Goal: Register for event/course

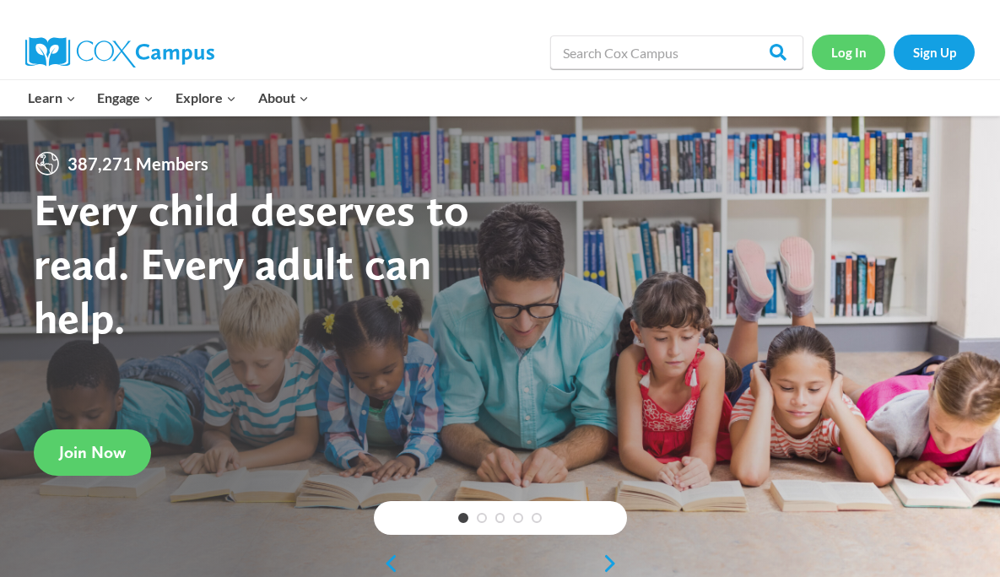
click at [859, 56] on link "Log In" at bounding box center [848, 52] width 73 height 35
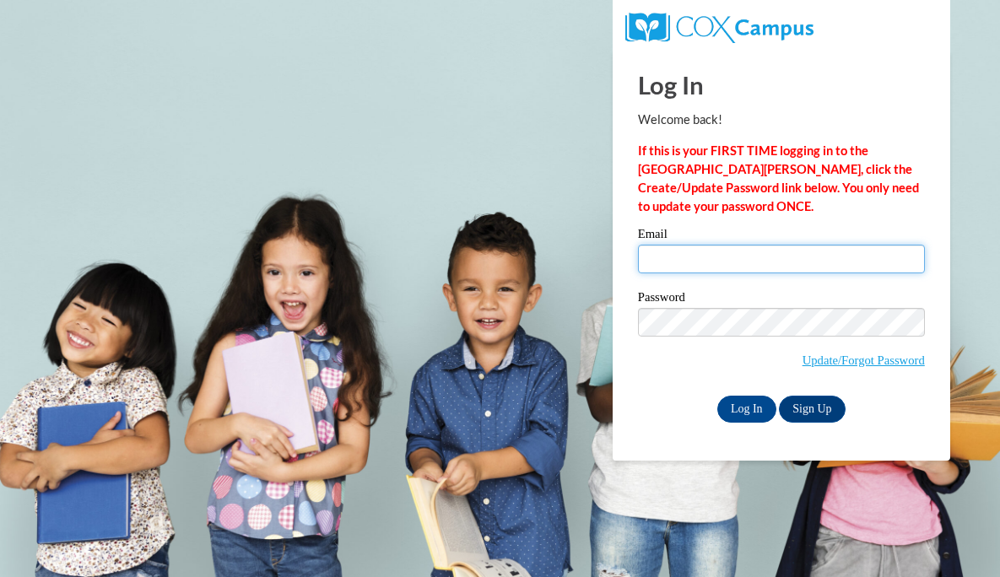
click at [719, 262] on input "Email" at bounding box center [781, 259] width 287 height 29
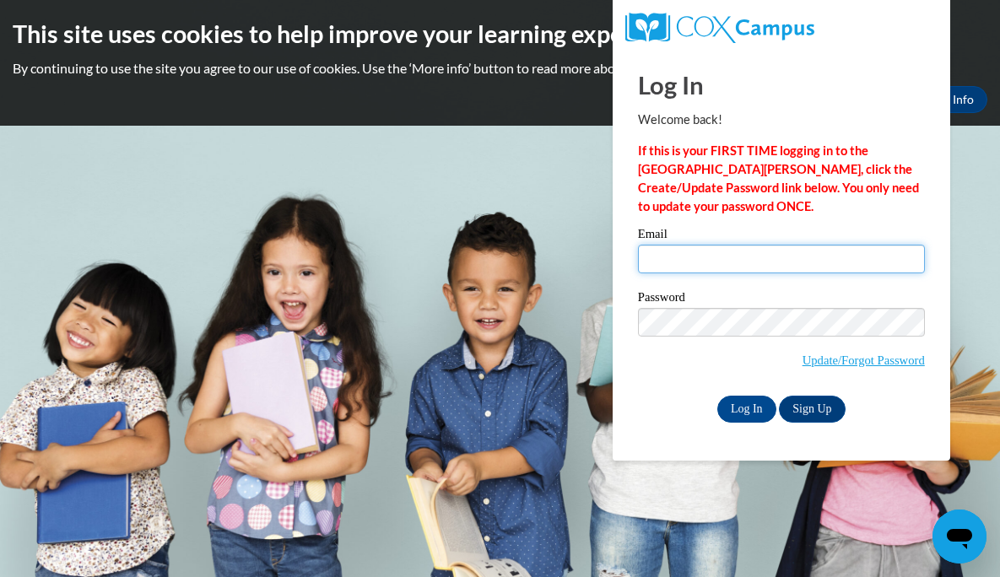
click at [727, 272] on input "Email" at bounding box center [781, 259] width 287 height 29
type input "emckay@mtsd.k12.wi.us"
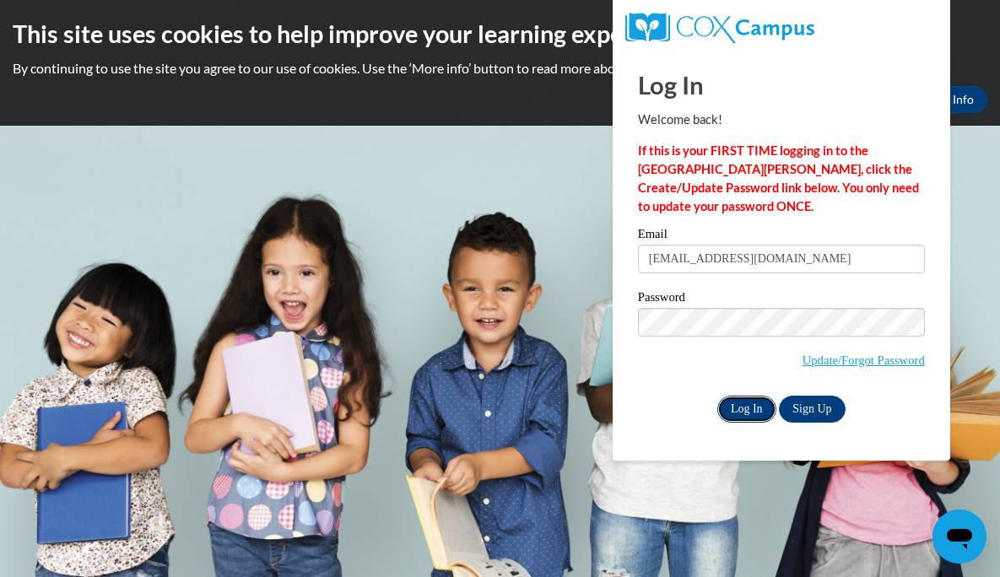
click at [753, 410] on input "Log In" at bounding box center [746, 409] width 59 height 27
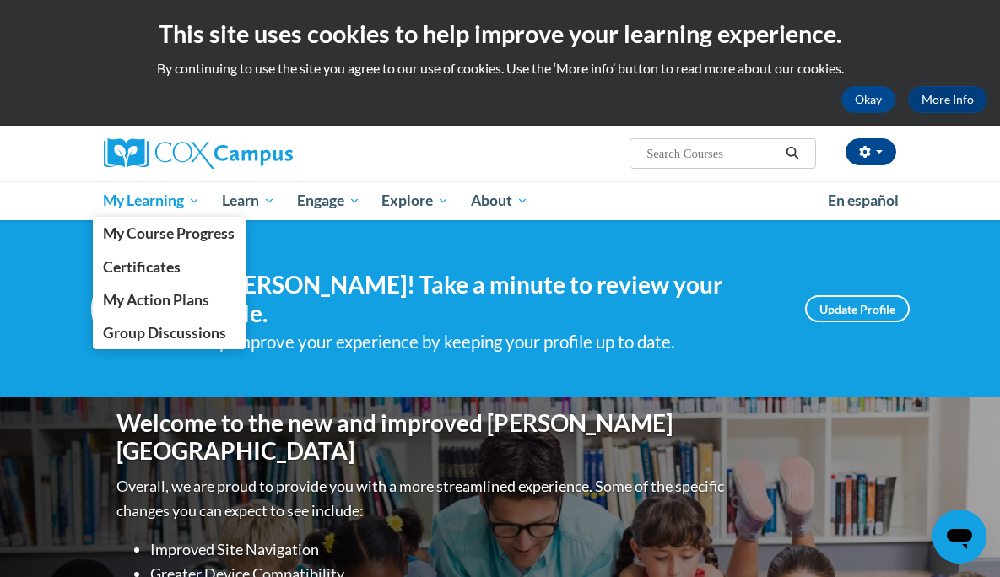
click at [118, 205] on span "My Learning" at bounding box center [151, 201] width 97 height 20
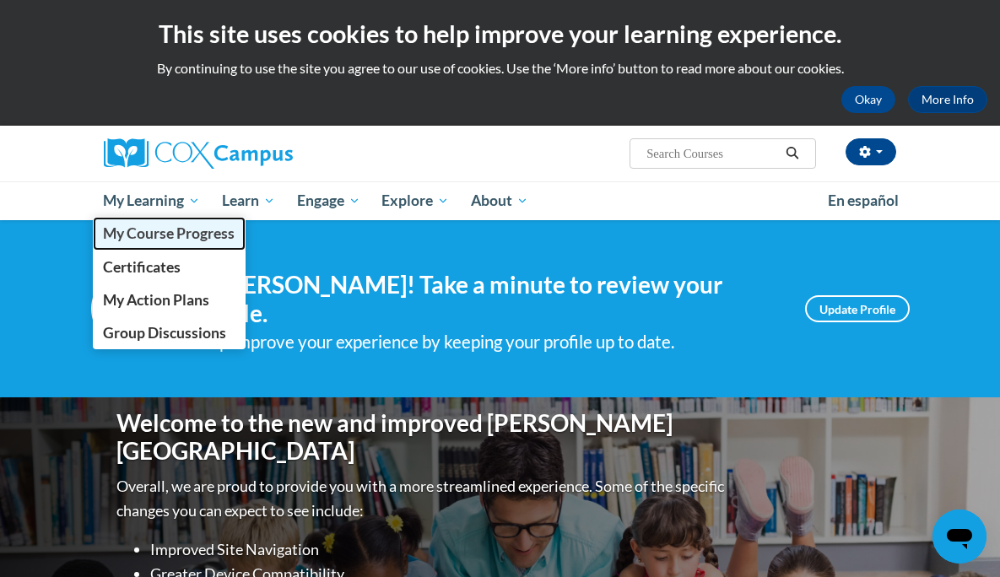
click at [127, 237] on span "My Course Progress" at bounding box center [169, 233] width 132 height 18
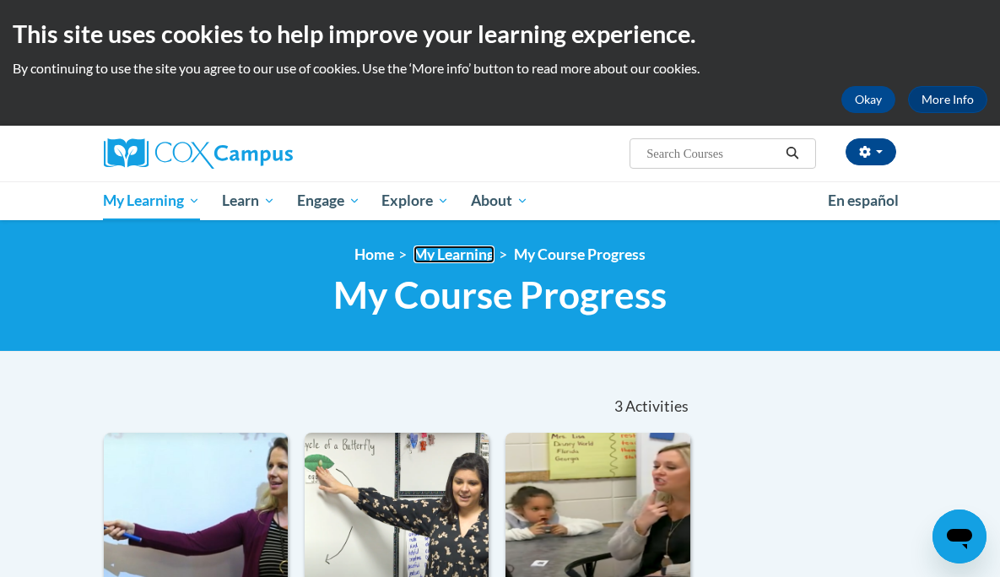
click at [456, 262] on link "My Learning" at bounding box center [453, 255] width 81 height 18
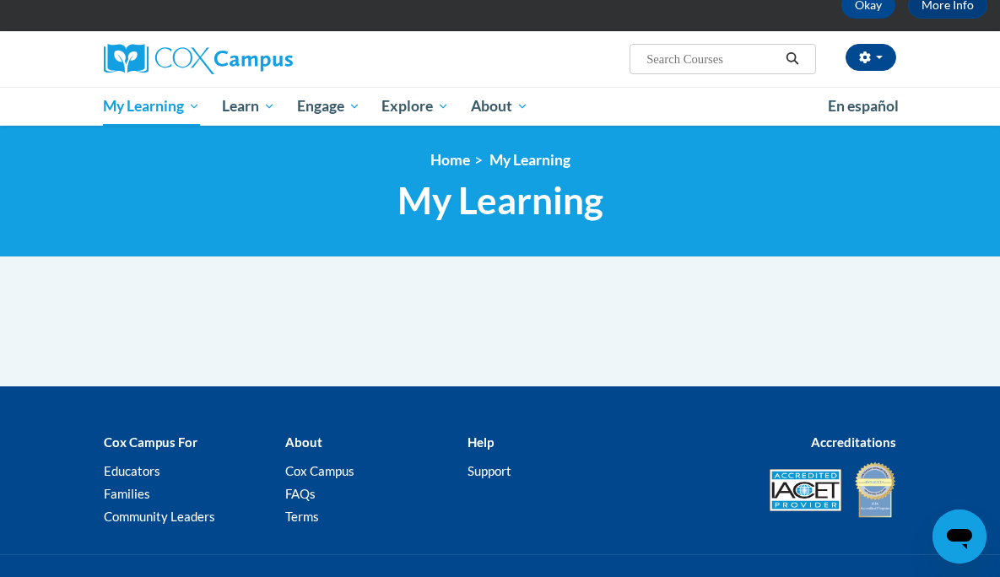
scroll to position [82, 0]
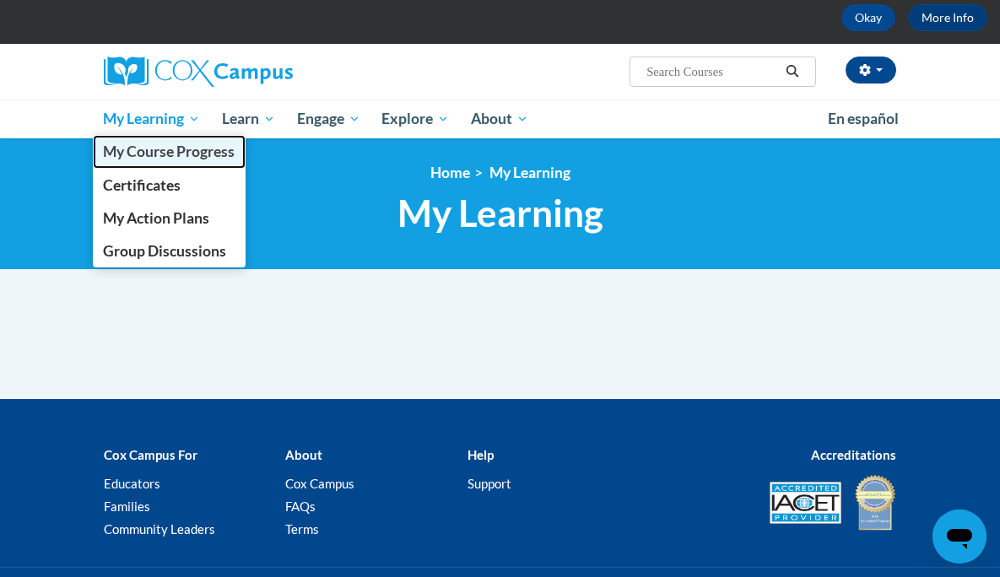
click at [172, 157] on span "My Course Progress" at bounding box center [169, 152] width 132 height 18
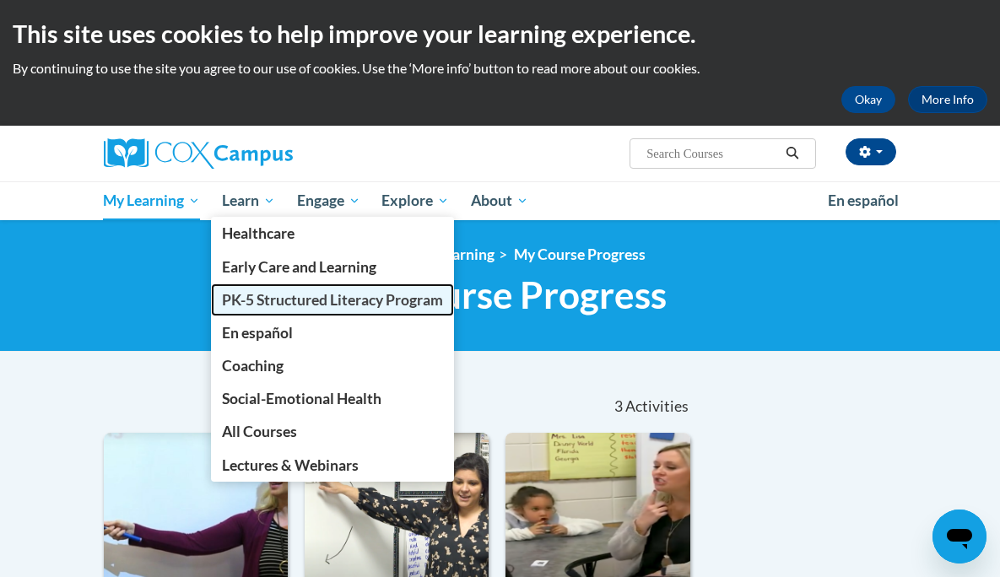
click at [265, 299] on span "PK-5 Structured Literacy Program" at bounding box center [332, 300] width 221 height 18
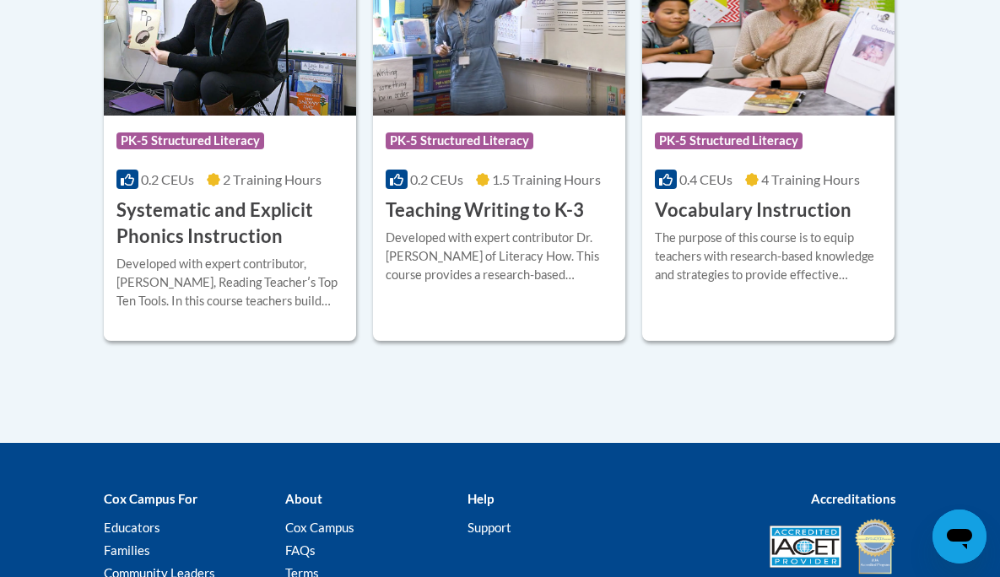
scroll to position [2113, 0]
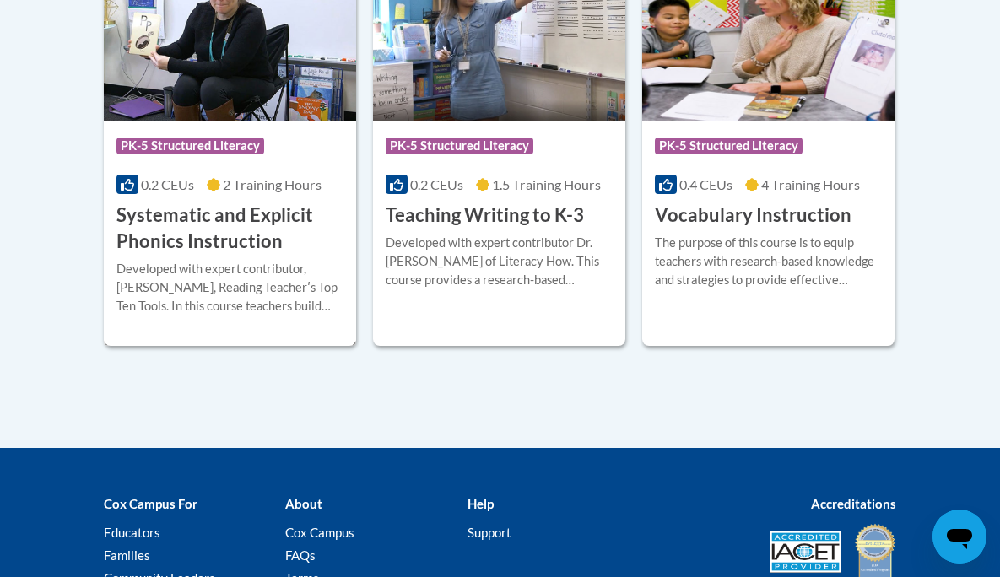
click at [221, 222] on h3 "Systematic and Explicit Phonics Instruction" at bounding box center [229, 228] width 227 height 52
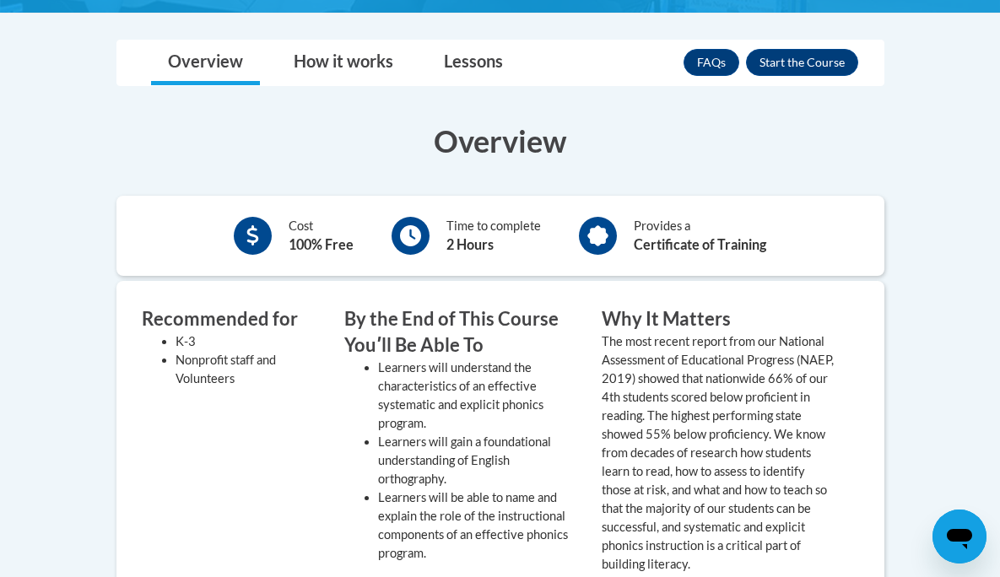
scroll to position [402, 0]
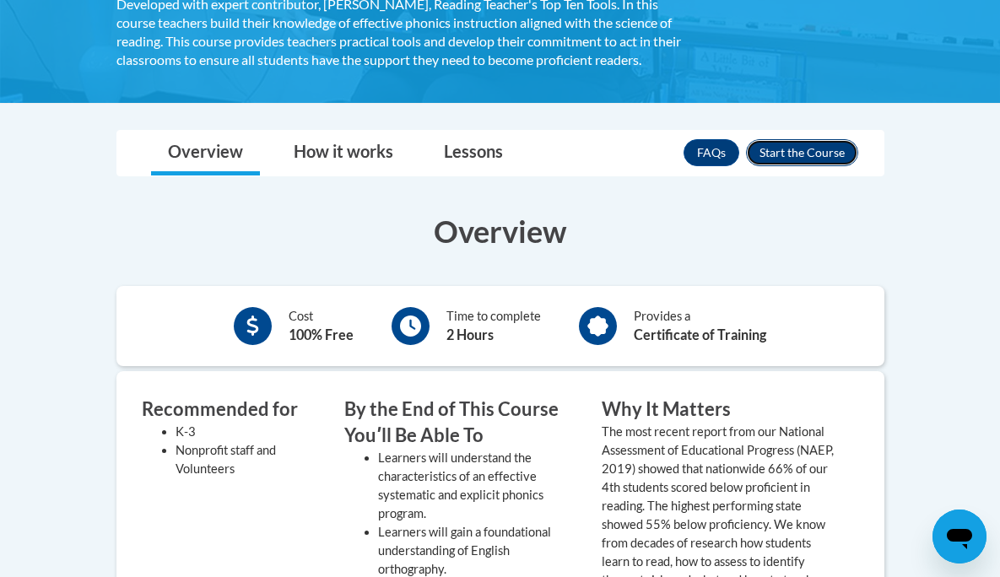
click at [775, 157] on button "Enroll" at bounding box center [802, 152] width 112 height 27
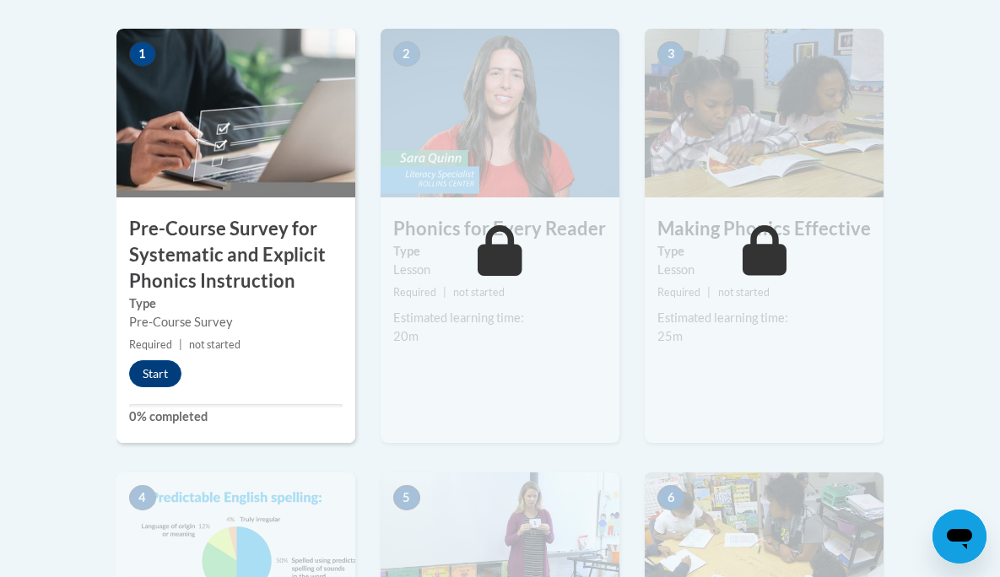
scroll to position [578, 0]
click at [157, 382] on button "Start" at bounding box center [155, 372] width 52 height 27
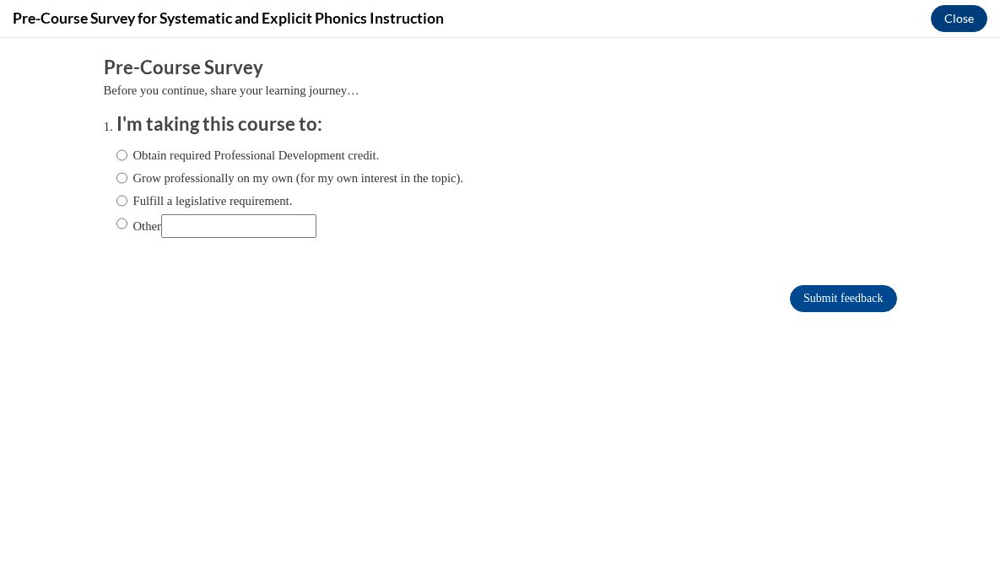
scroll to position [0, 0]
click at [122, 158] on input "Obtain required Professional Development credit." at bounding box center [121, 155] width 11 height 19
radio input "true"
click at [808, 298] on input "Submit feedback" at bounding box center [843, 298] width 106 height 27
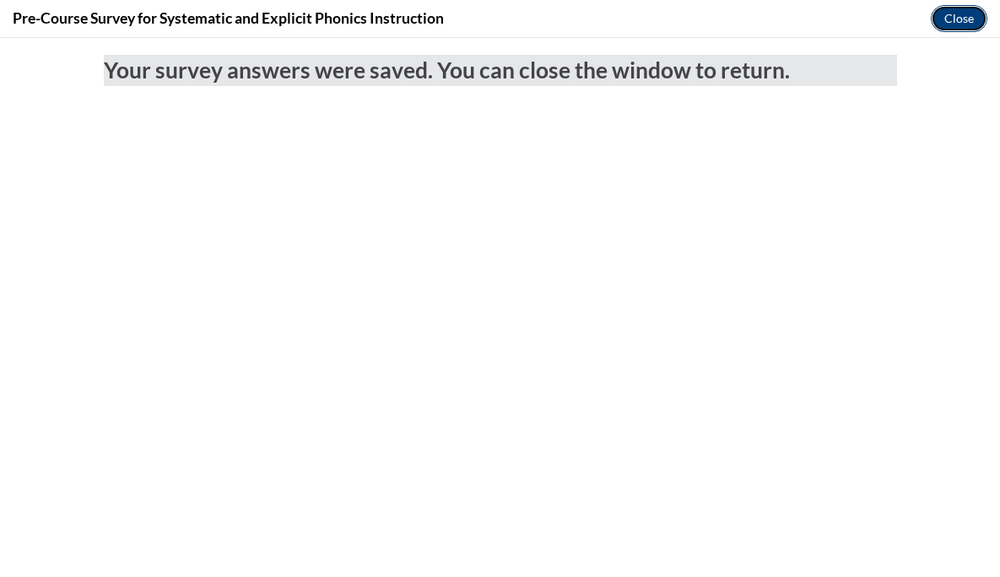
click at [953, 29] on button "Close" at bounding box center [959, 18] width 57 height 27
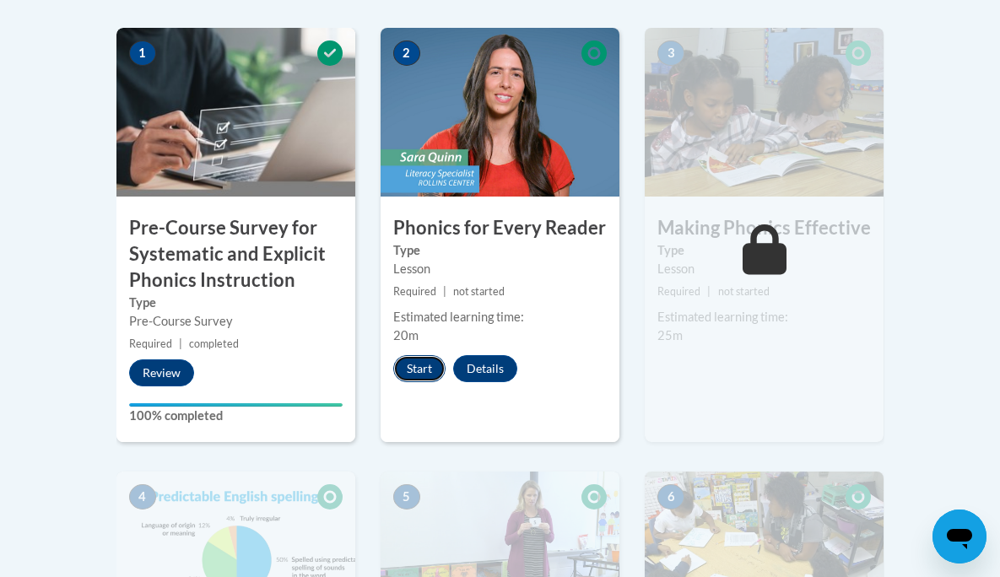
click at [427, 370] on button "Start" at bounding box center [419, 368] width 52 height 27
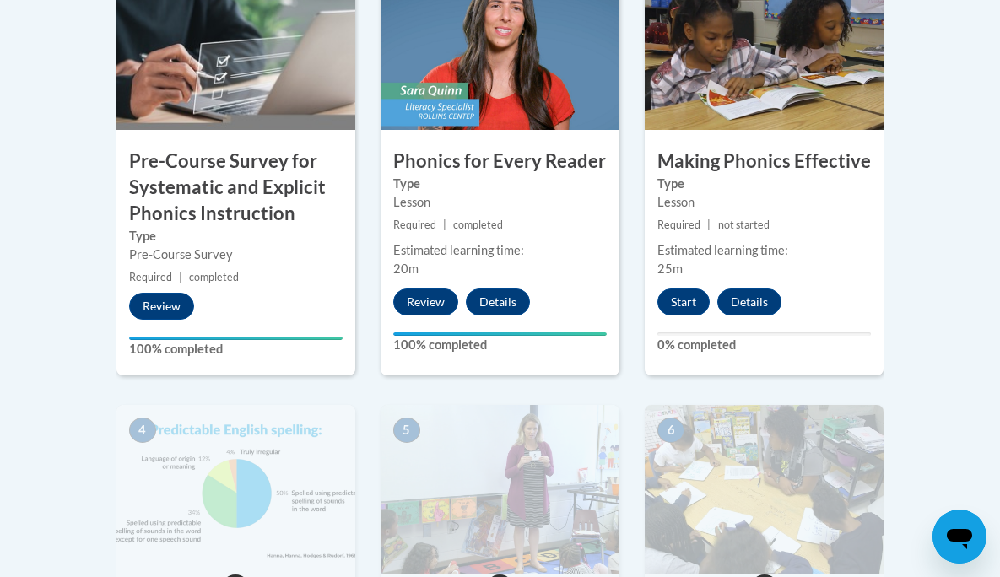
scroll to position [648, 0]
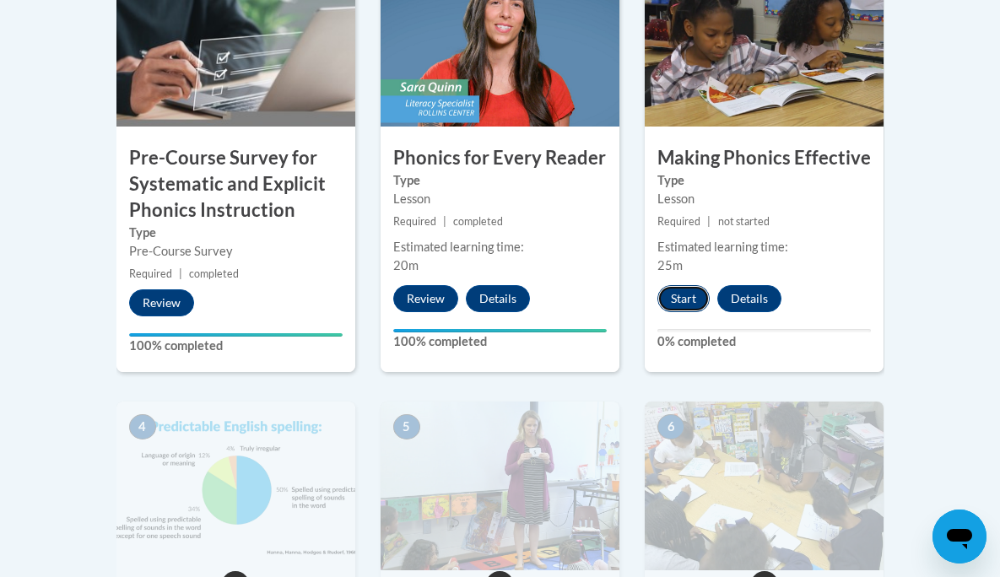
click at [683, 297] on button "Start" at bounding box center [683, 298] width 52 height 27
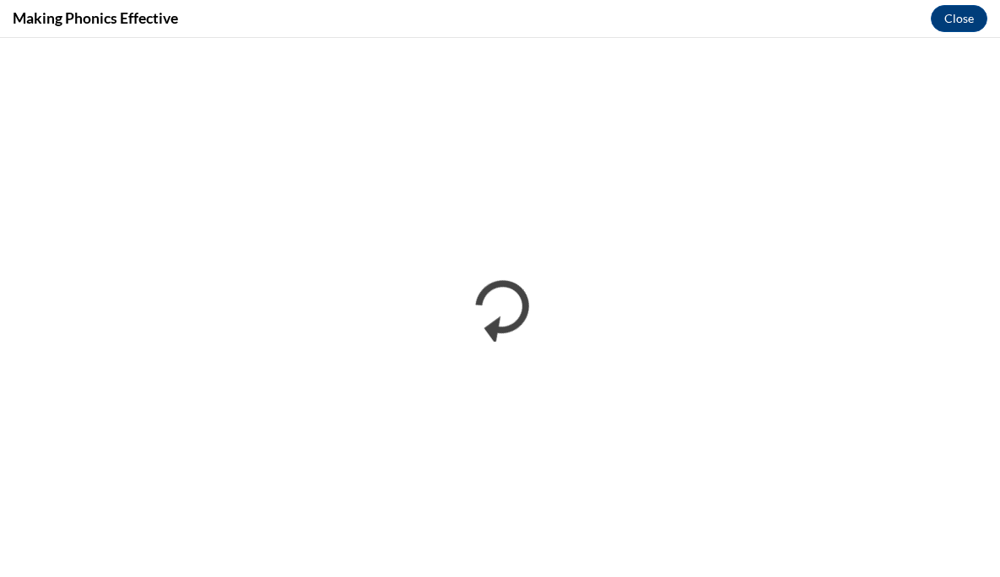
scroll to position [0, 0]
